Goal: Check status: Check status

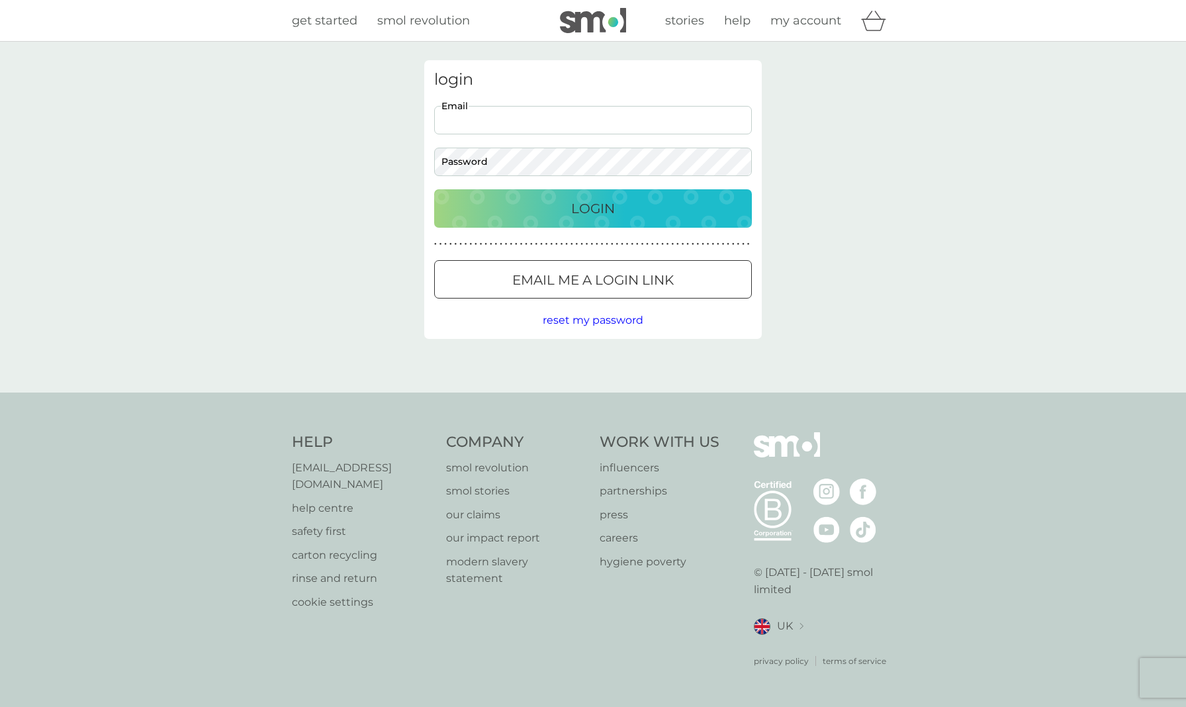
type input "suecresswell57@hotmail.com"
click at [521, 210] on div "Login" at bounding box center [592, 208] width 291 height 21
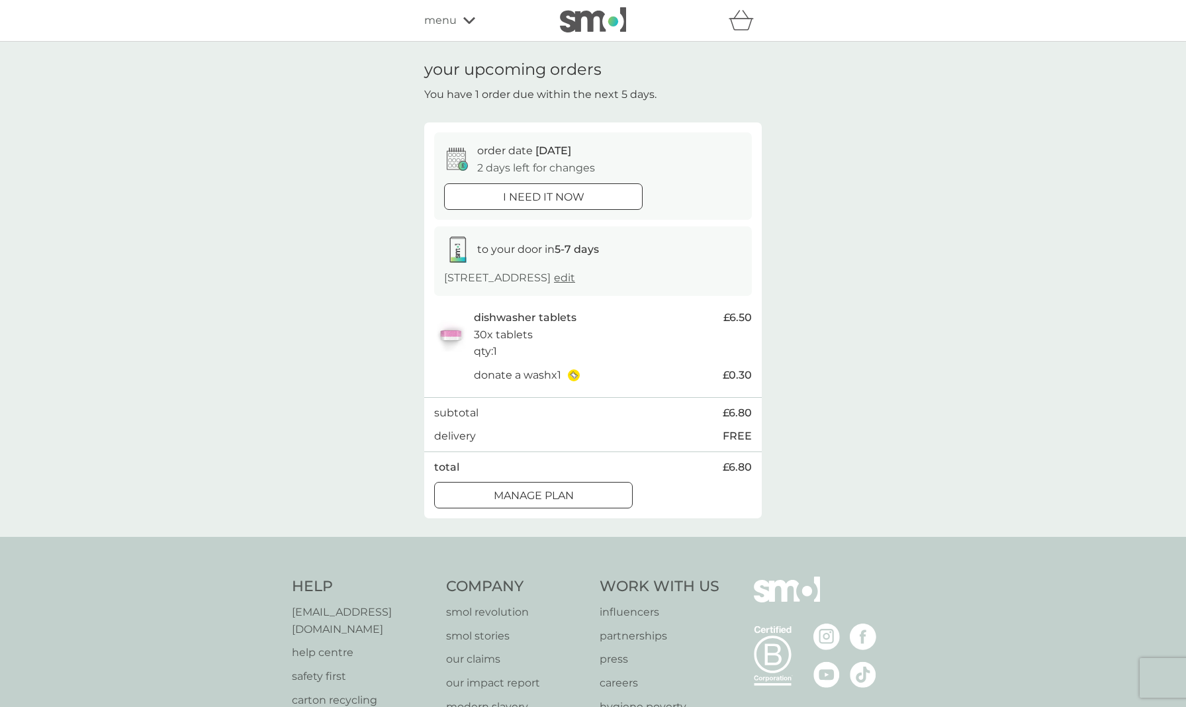
click at [558, 191] on div at bounding box center [544, 197] width 48 height 14
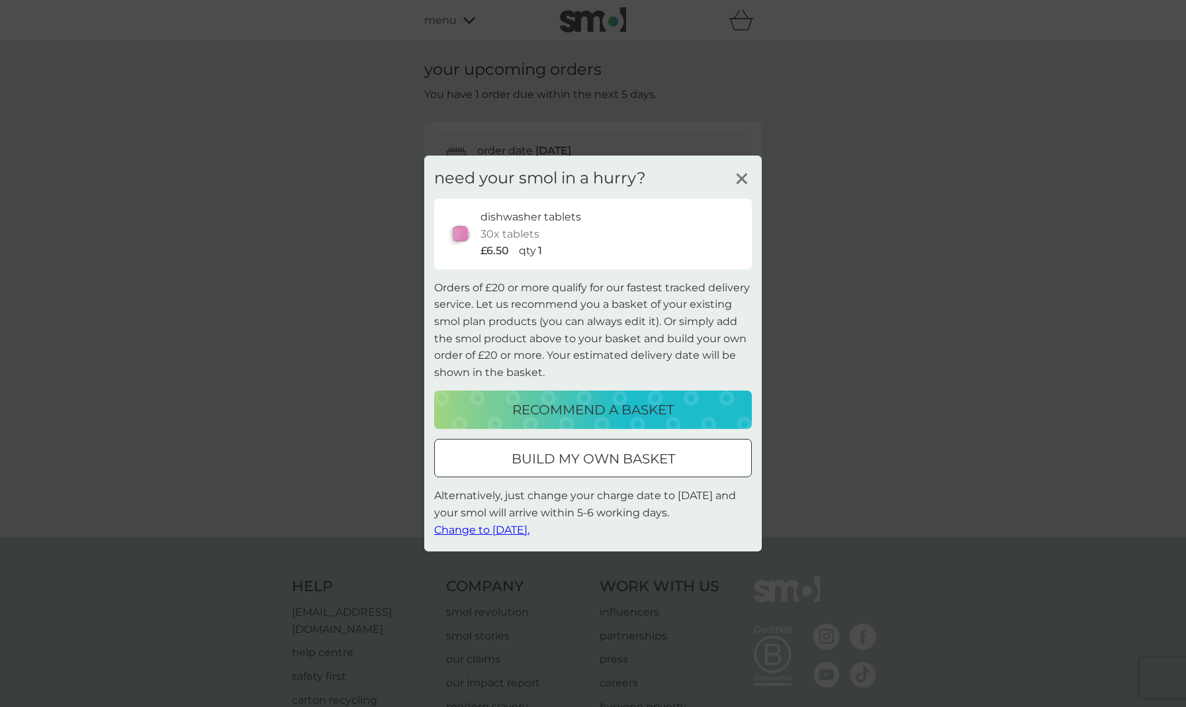
click at [581, 462] on div at bounding box center [593, 459] width 48 height 14
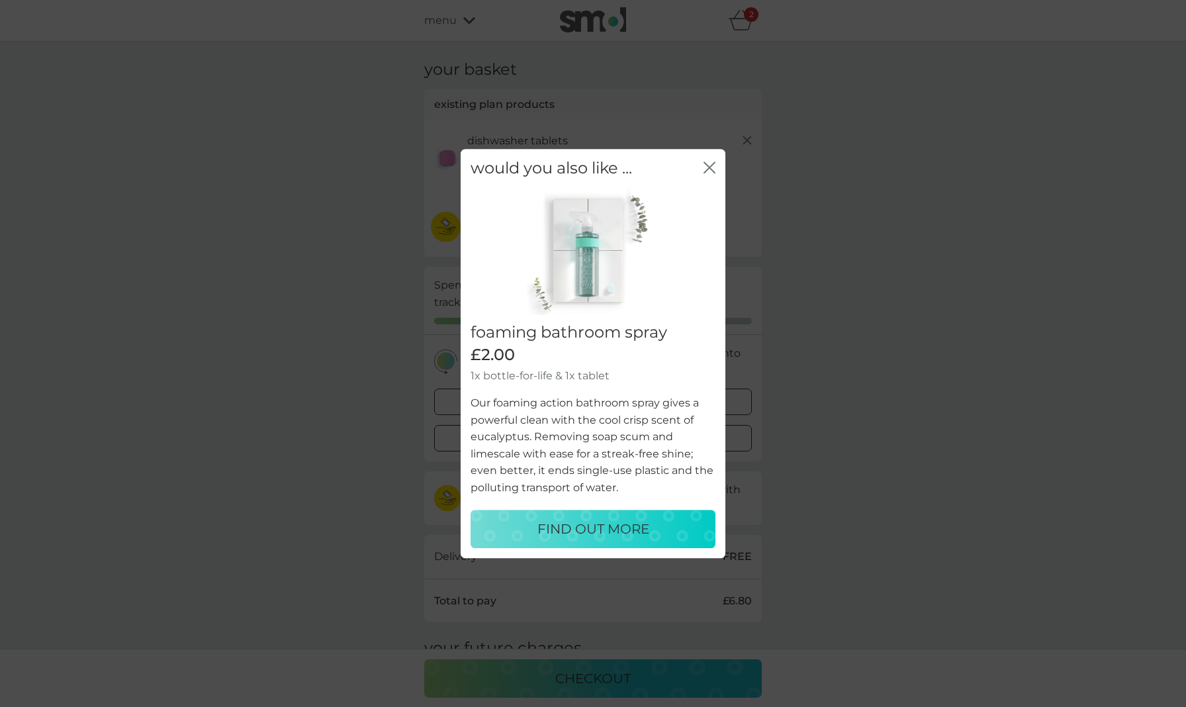
click at [708, 163] on div "close" at bounding box center [710, 168] width 12 height 19
click at [710, 167] on icon "close" at bounding box center [710, 168] width 12 height 12
